Goal: Download file/media

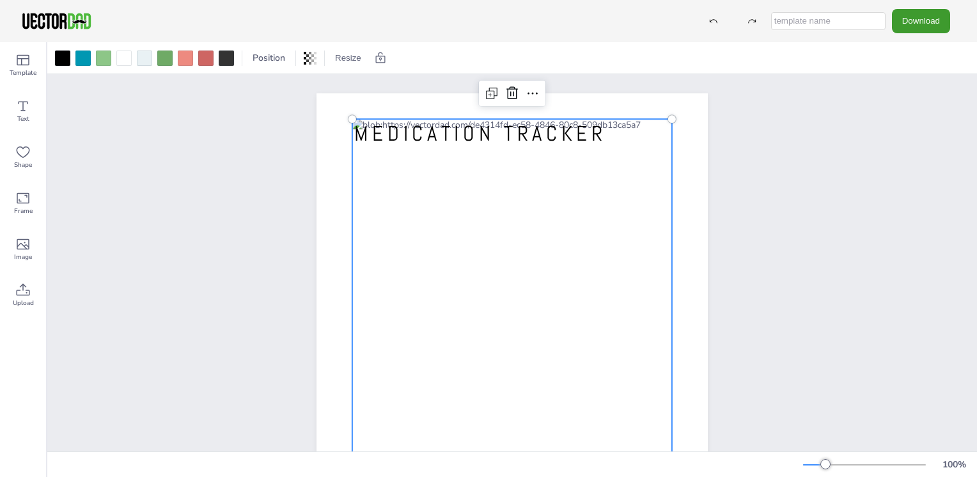
click at [364, 215] on div at bounding box center [512, 346] width 320 height 454
click at [763, 140] on div "[DOMAIN_NAME] MEDICATION TRACKER" at bounding box center [511, 346] width 929 height 544
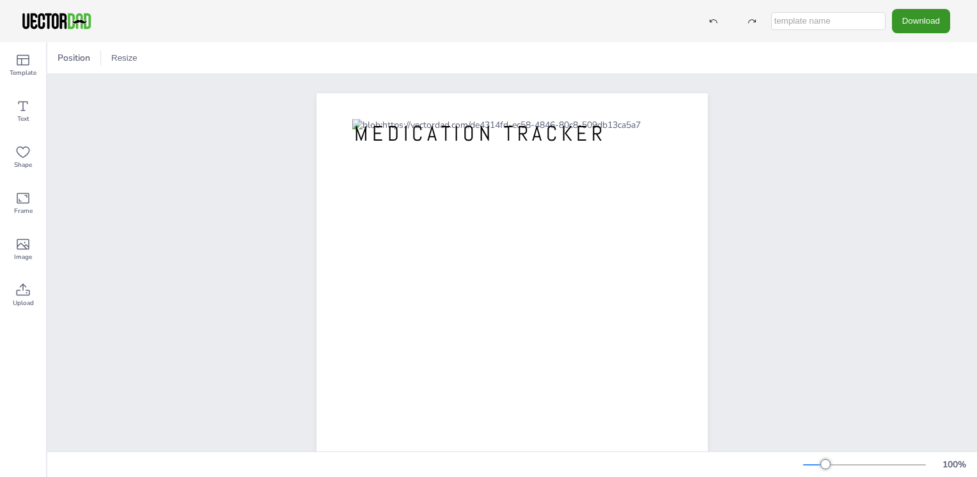
click at [906, 24] on button "Download" at bounding box center [921, 21] width 58 height 24
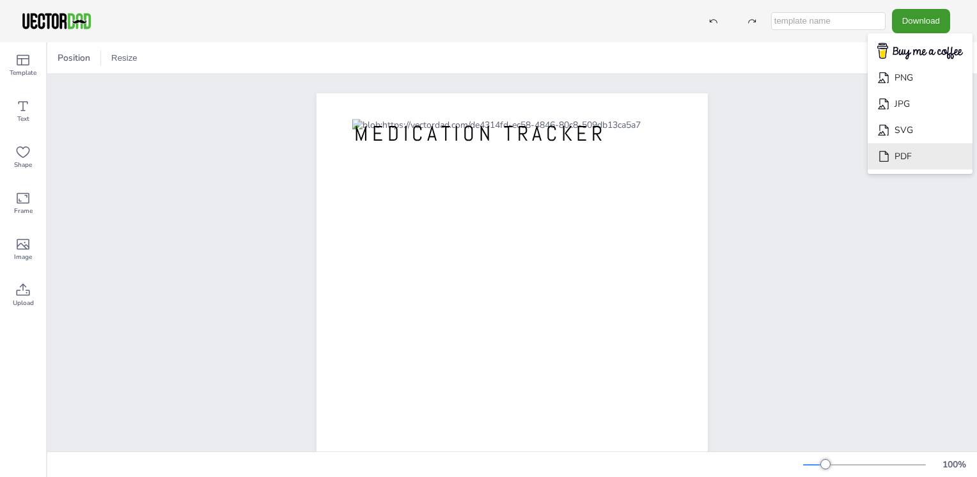
click at [908, 153] on li "PDF" at bounding box center [919, 156] width 105 height 26
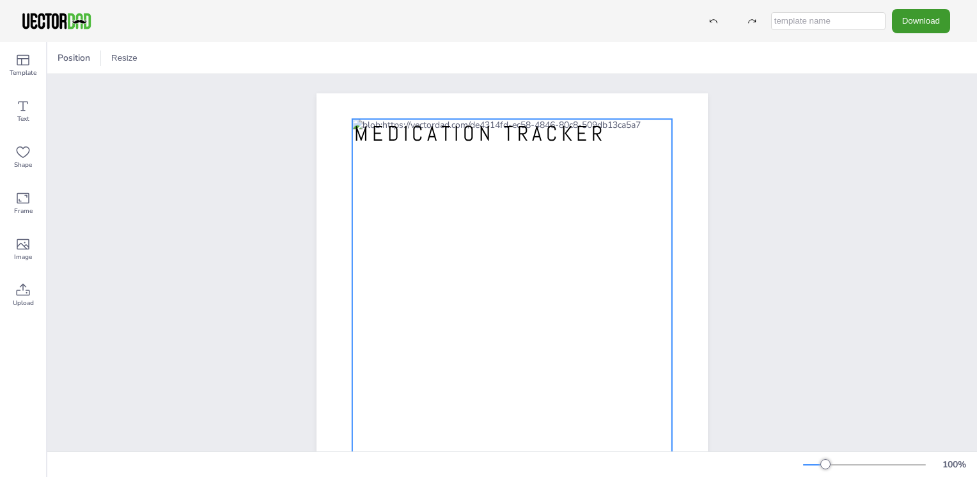
click at [472, 193] on div at bounding box center [512, 346] width 320 height 454
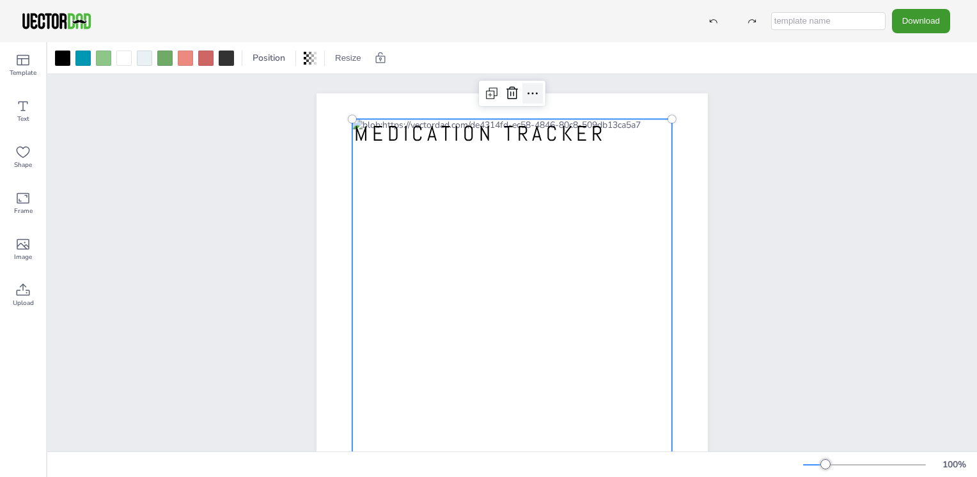
click at [525, 100] on icon at bounding box center [532, 93] width 15 height 15
click at [470, 190] on div at bounding box center [512, 346] width 320 height 454
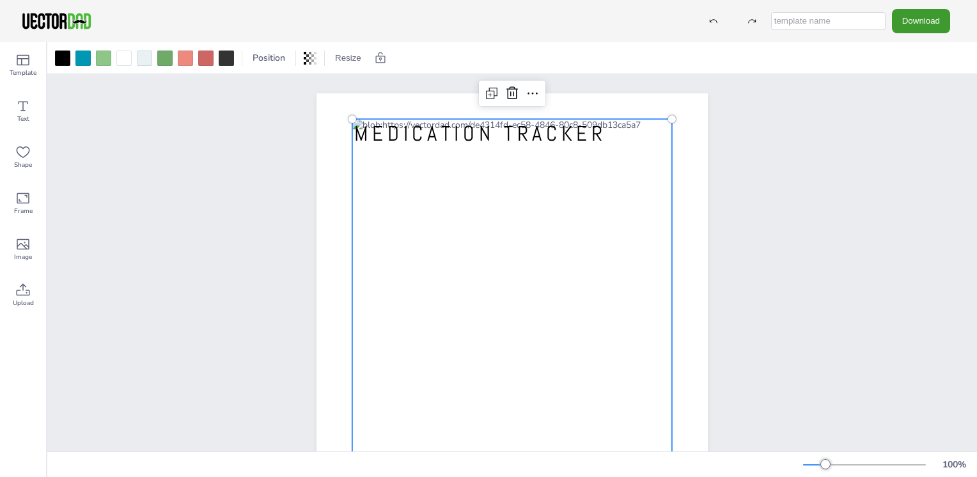
click at [470, 190] on div at bounding box center [512, 346] width 320 height 454
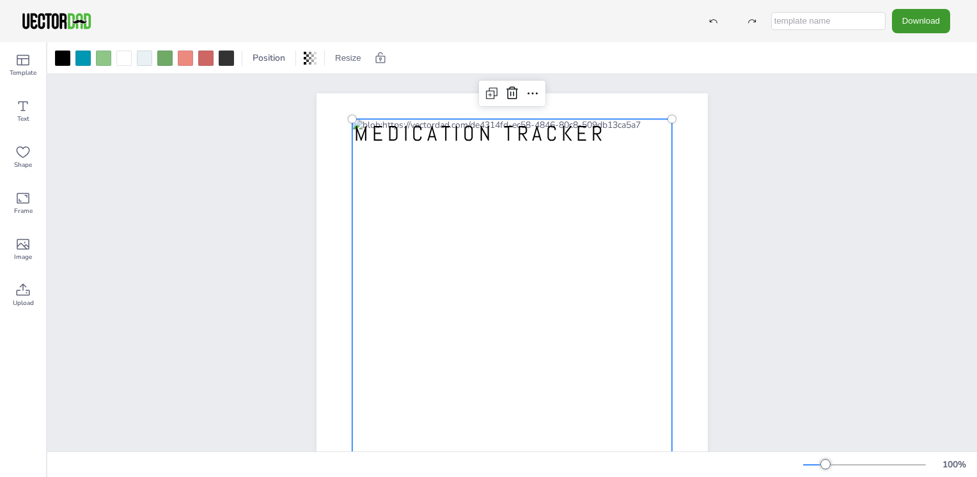
click at [470, 190] on div at bounding box center [512, 346] width 320 height 454
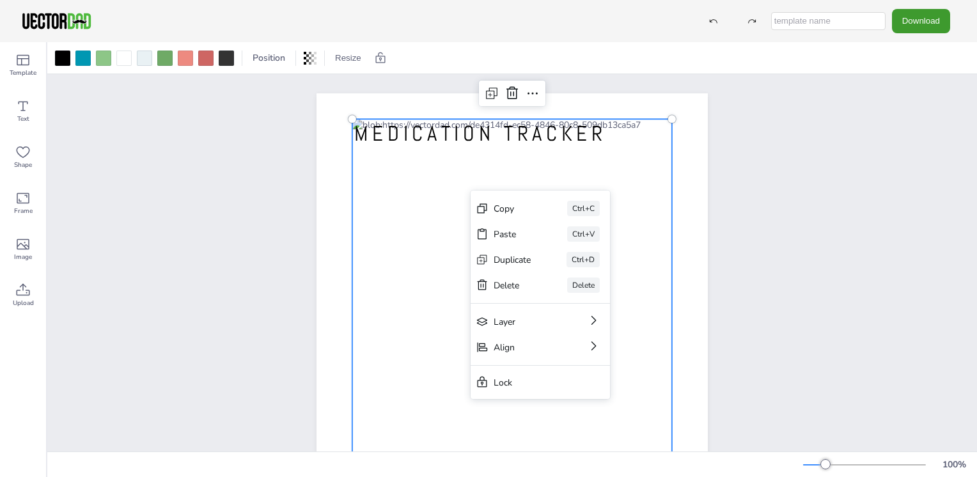
click at [465, 190] on div at bounding box center [512, 346] width 320 height 454
click at [428, 185] on div at bounding box center [512, 346] width 320 height 454
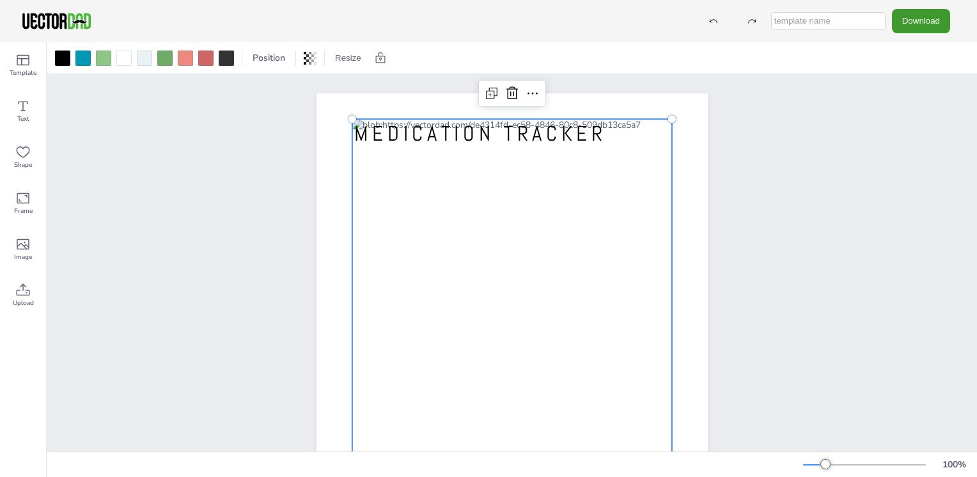
click at [428, 185] on div at bounding box center [512, 346] width 320 height 454
click at [401, 186] on div at bounding box center [512, 346] width 320 height 454
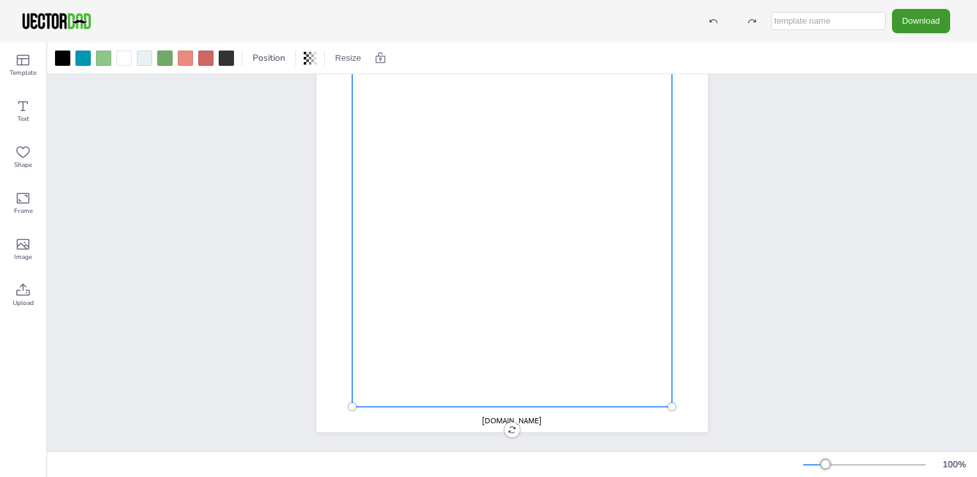
scroll to position [176, 0]
click at [516, 415] on span "[DOMAIN_NAME]" at bounding box center [511, 420] width 59 height 10
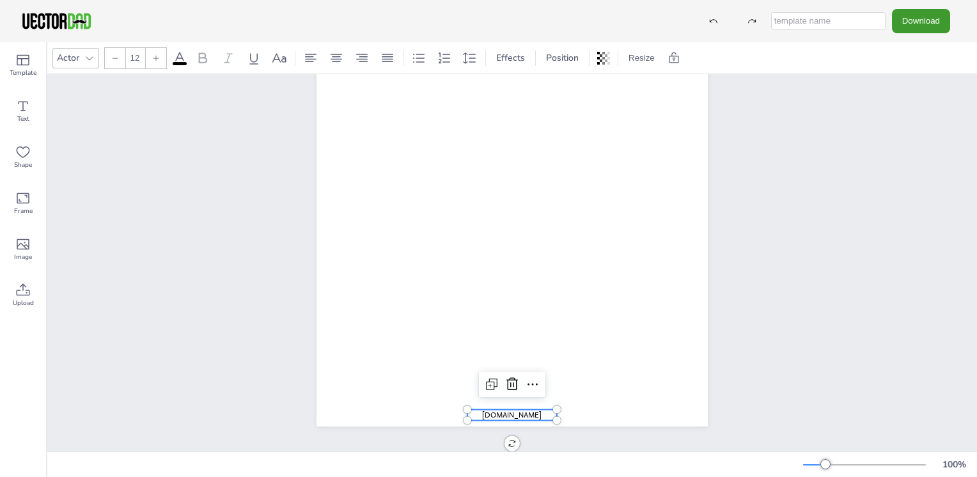
click at [516, 410] on span "[DOMAIN_NAME]" at bounding box center [511, 415] width 59 height 10
click at [514, 379] on icon at bounding box center [511, 383] width 15 height 15
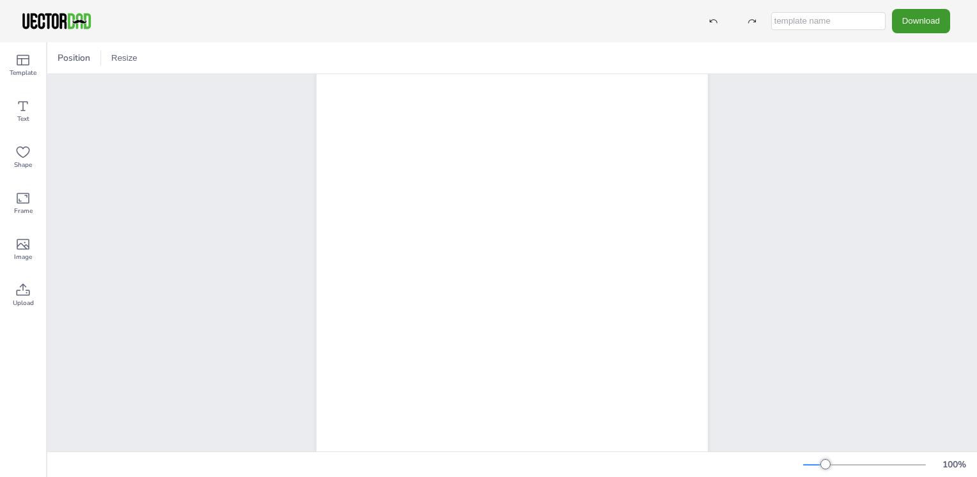
scroll to position [0, 0]
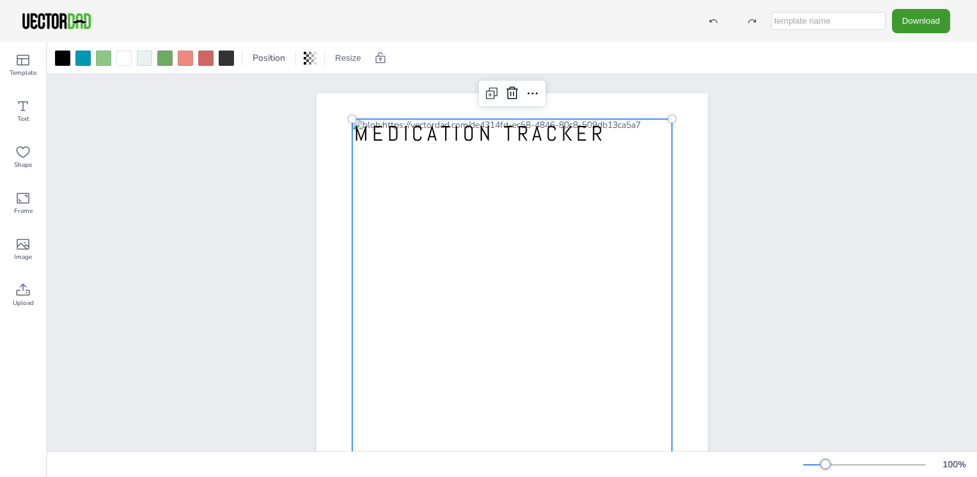
click at [373, 163] on div at bounding box center [512, 346] width 320 height 454
click at [369, 165] on div at bounding box center [512, 346] width 320 height 454
click at [530, 91] on icon at bounding box center [532, 93] width 15 height 15
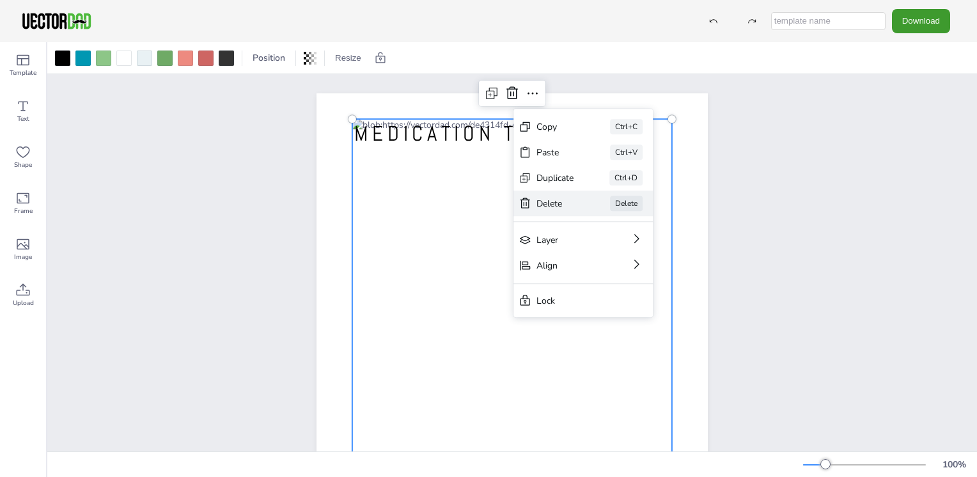
click at [562, 210] on div "[PERSON_NAME]" at bounding box center [582, 203] width 139 height 26
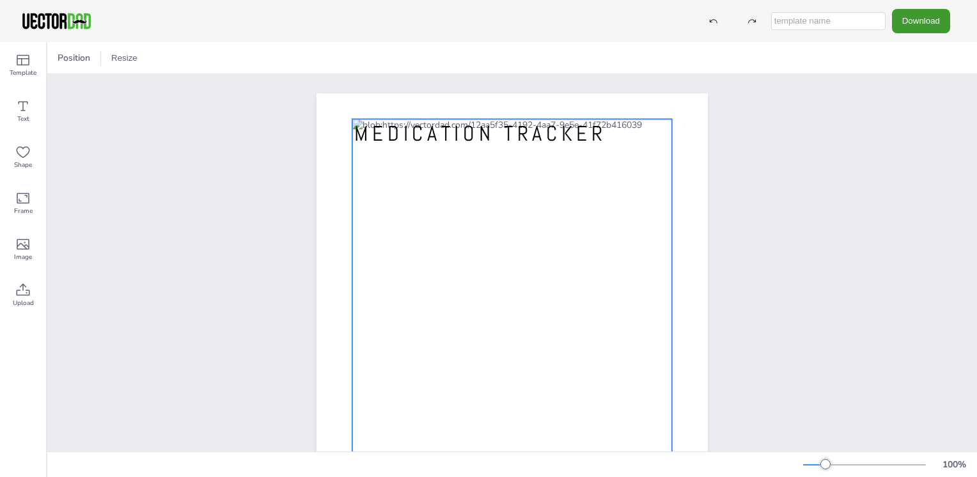
click at [527, 228] on div at bounding box center [512, 346] width 320 height 454
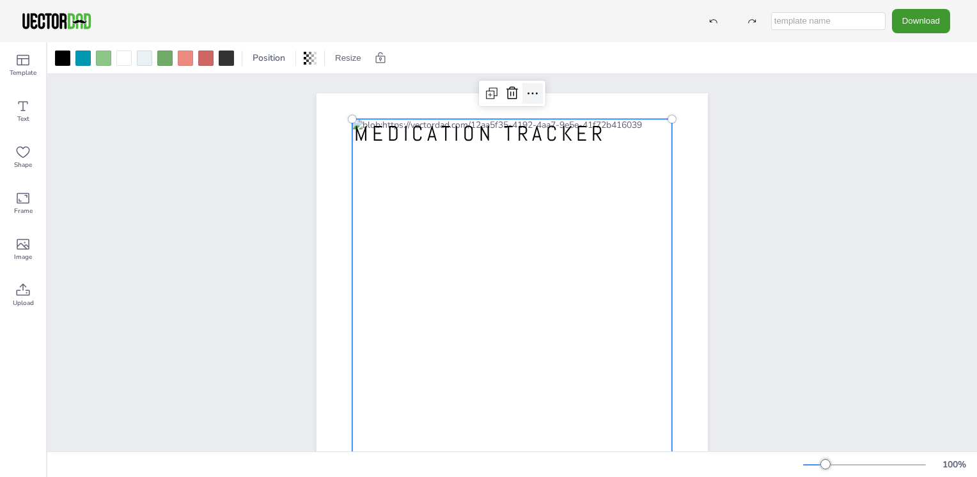
click at [525, 101] on icon at bounding box center [532, 93] width 15 height 15
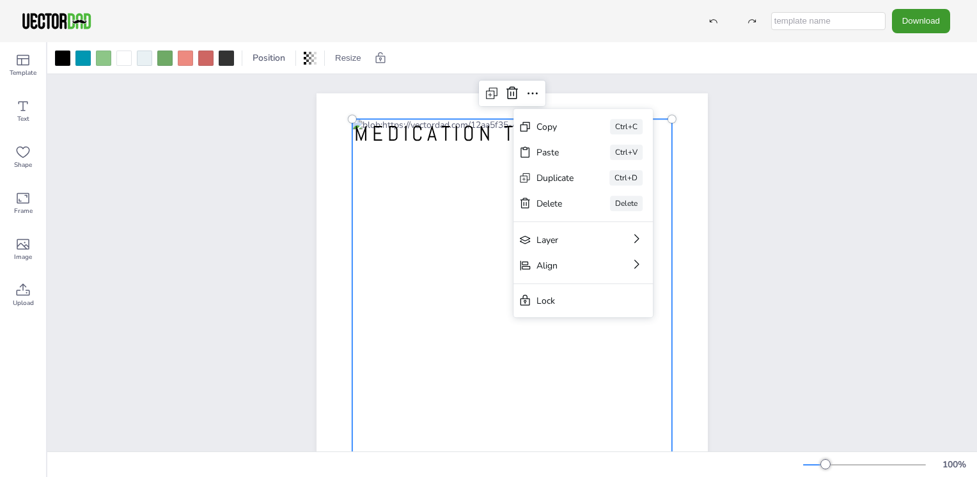
click at [393, 190] on div at bounding box center [512, 346] width 320 height 454
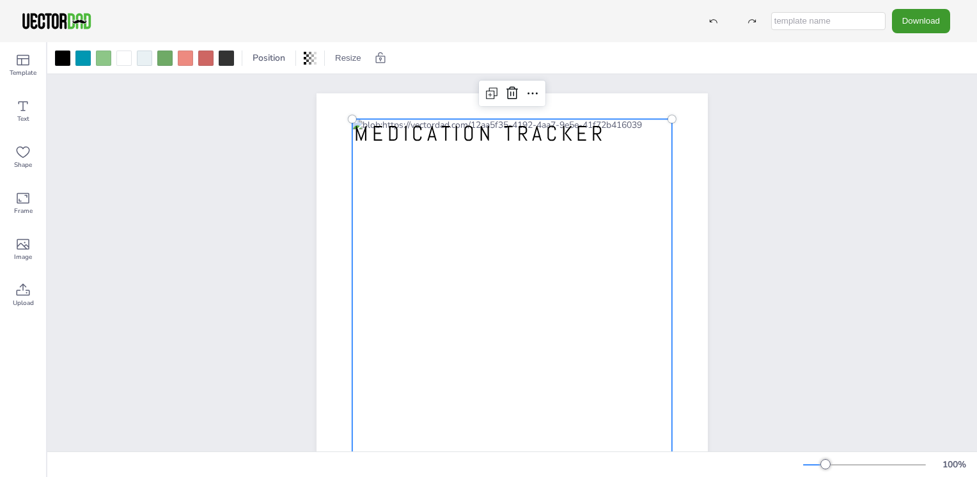
click at [393, 190] on div at bounding box center [512, 346] width 320 height 454
click at [271, 167] on div "MEDICATION TRACKER" at bounding box center [511, 346] width 501 height 544
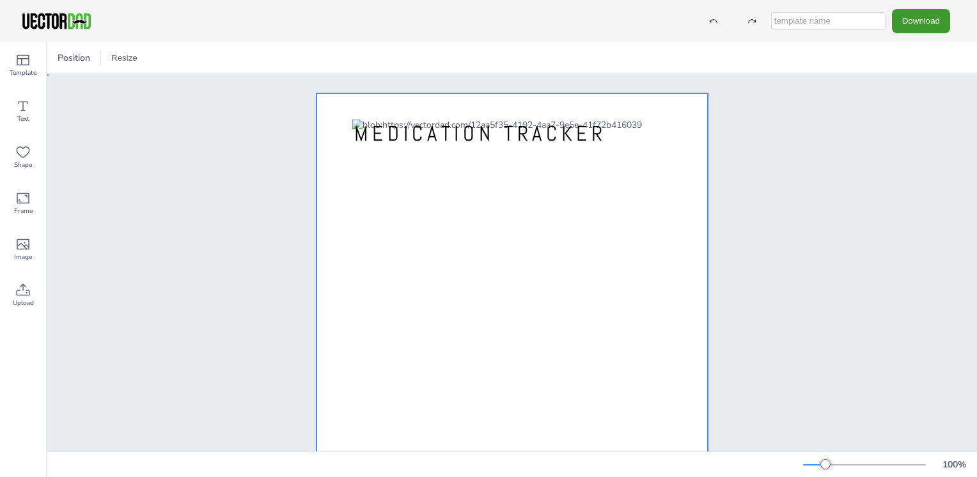
click at [327, 104] on div at bounding box center [511, 346] width 391 height 506
